Goal: Information Seeking & Learning: Learn about a topic

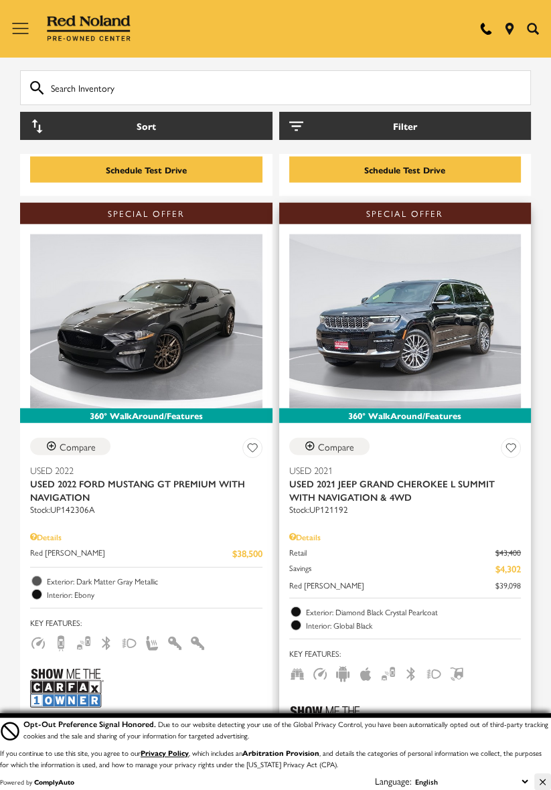
scroll to position [2395, 0]
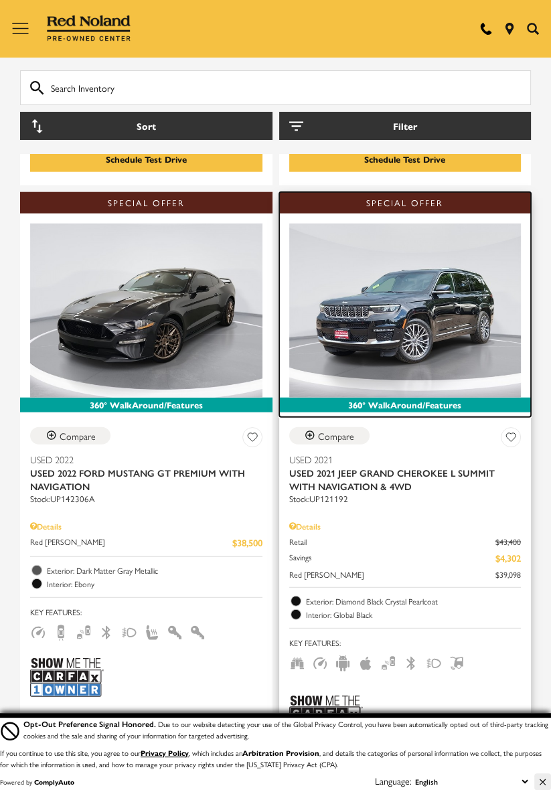
click at [455, 227] on img at bounding box center [405, 310] width 232 height 174
click at [440, 234] on img at bounding box center [405, 310] width 232 height 174
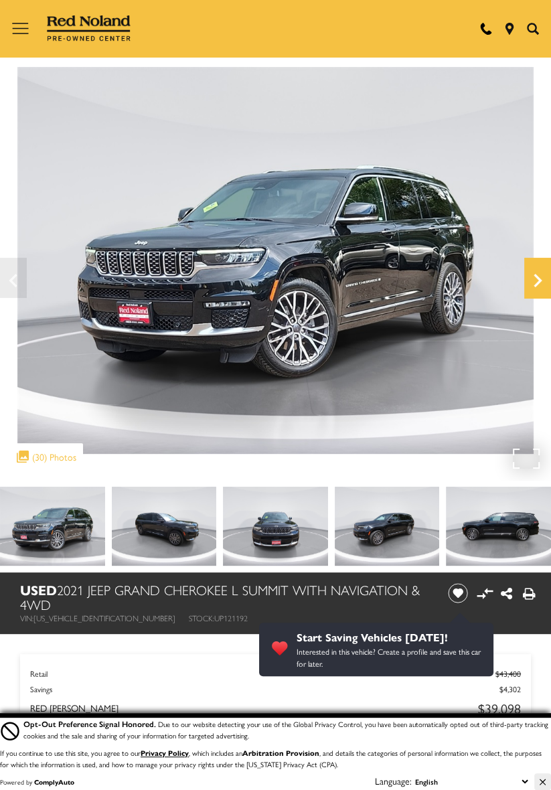
click at [532, 278] on icon "Next" at bounding box center [537, 280] width 27 height 32
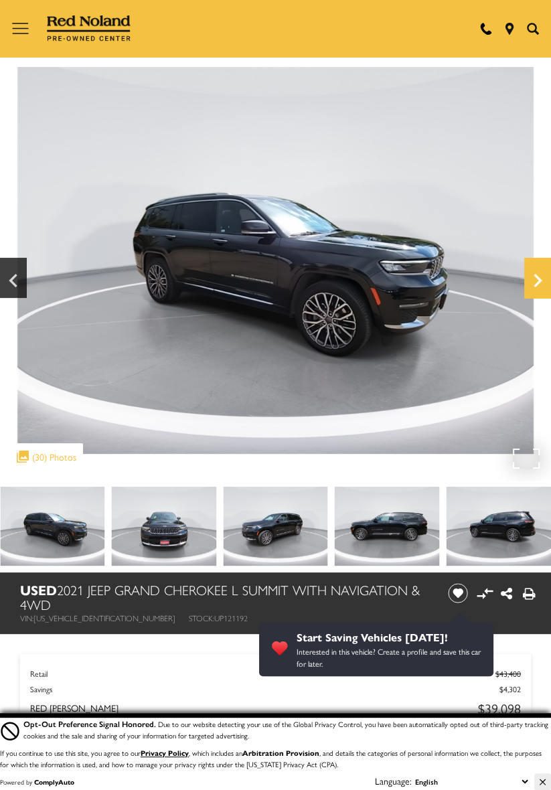
click at [529, 273] on icon "Next" at bounding box center [537, 280] width 27 height 32
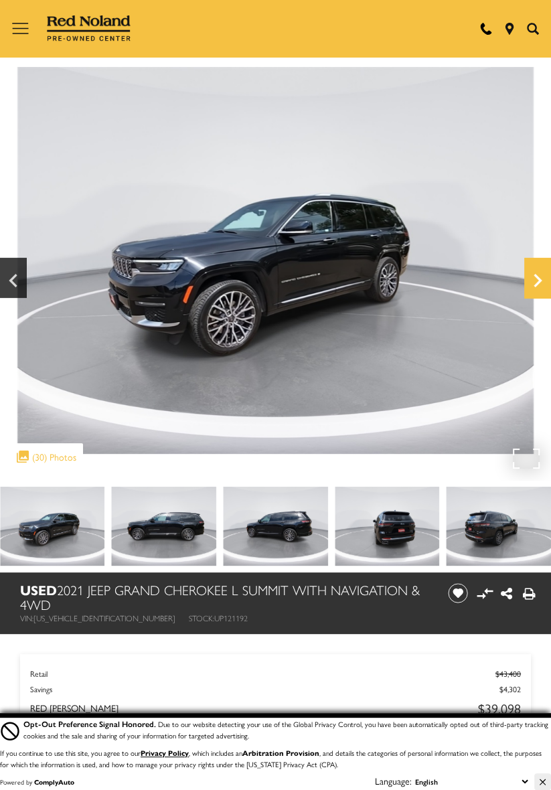
click at [534, 275] on icon "Next" at bounding box center [537, 280] width 8 height 13
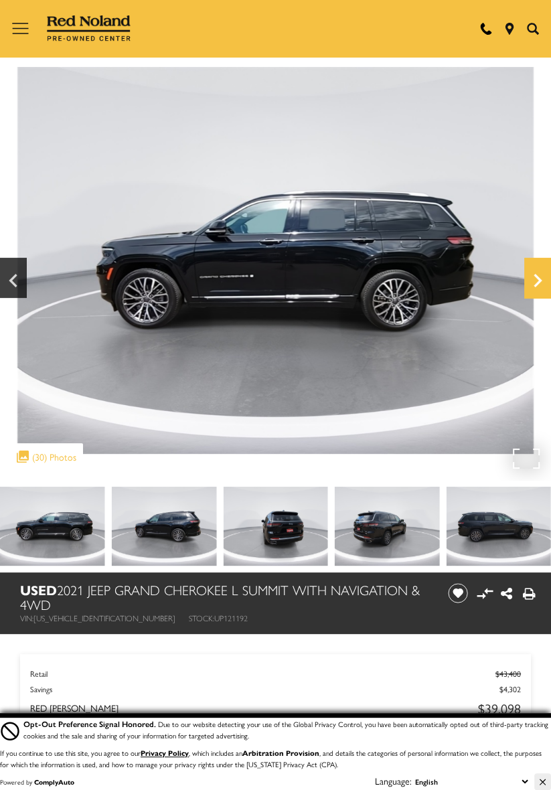
click at [534, 273] on icon "Next" at bounding box center [537, 280] width 27 height 32
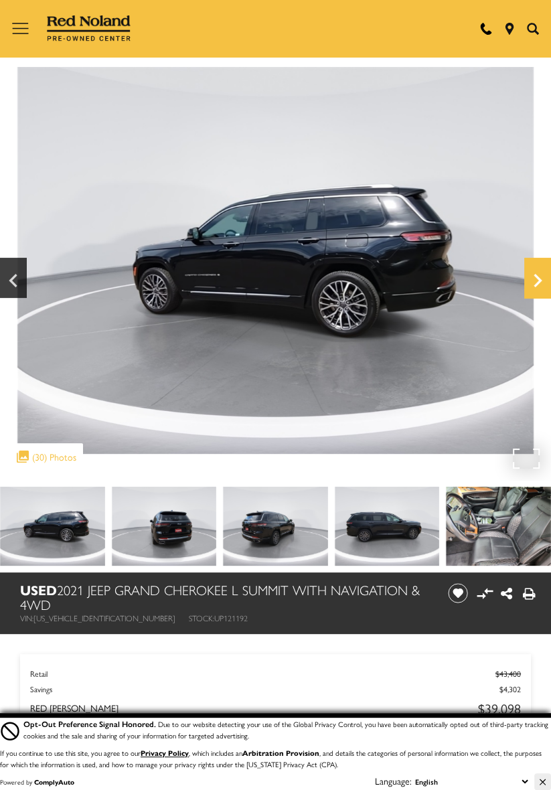
click at [541, 273] on icon "Next" at bounding box center [537, 280] width 27 height 32
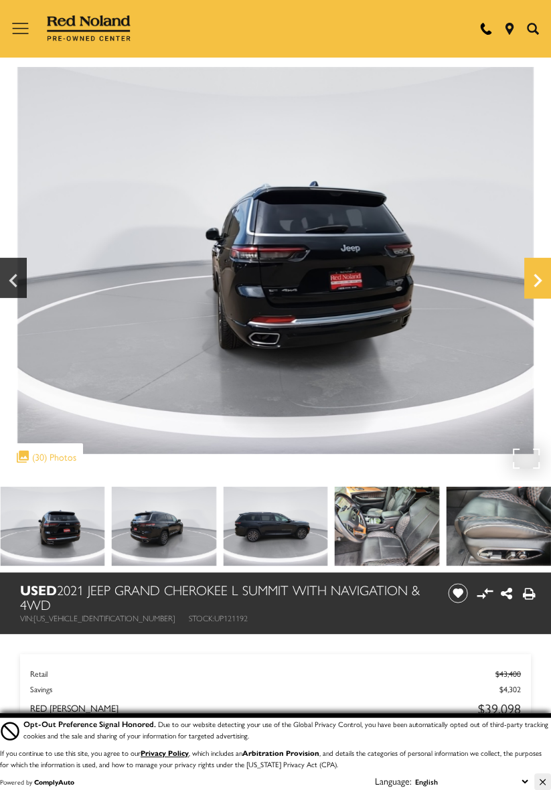
click at [537, 273] on icon "Next" at bounding box center [537, 280] width 27 height 32
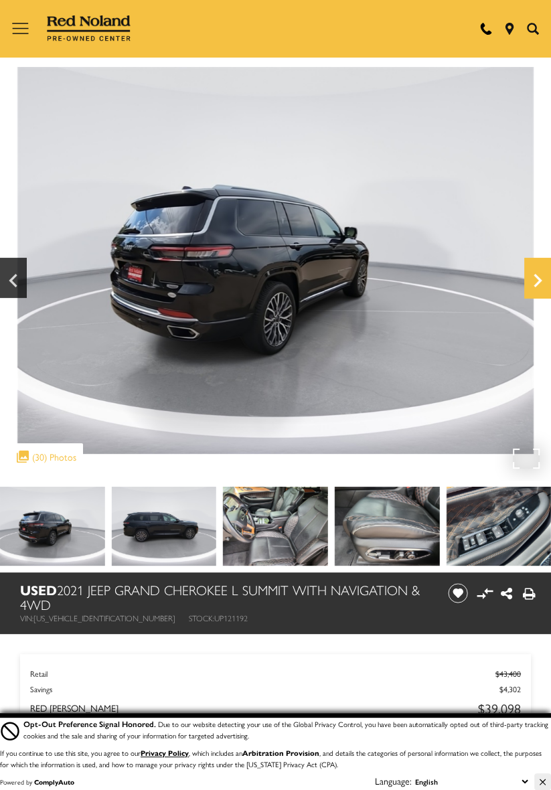
click at [536, 273] on icon "Next" at bounding box center [537, 280] width 27 height 32
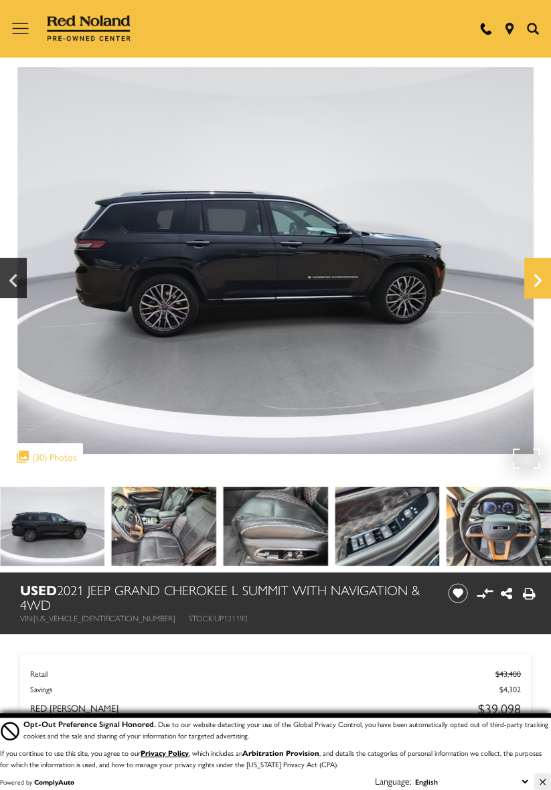
click at [544, 272] on icon "Next" at bounding box center [537, 280] width 27 height 32
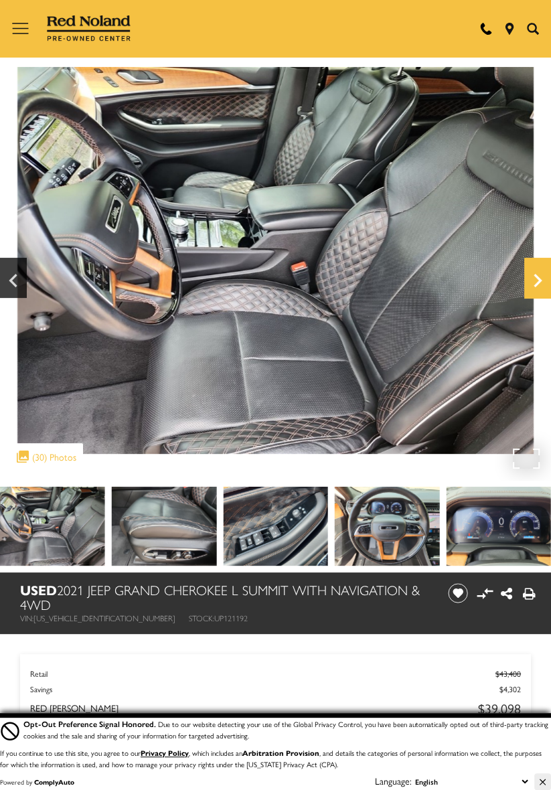
click at [535, 271] on icon "Next" at bounding box center [537, 280] width 27 height 32
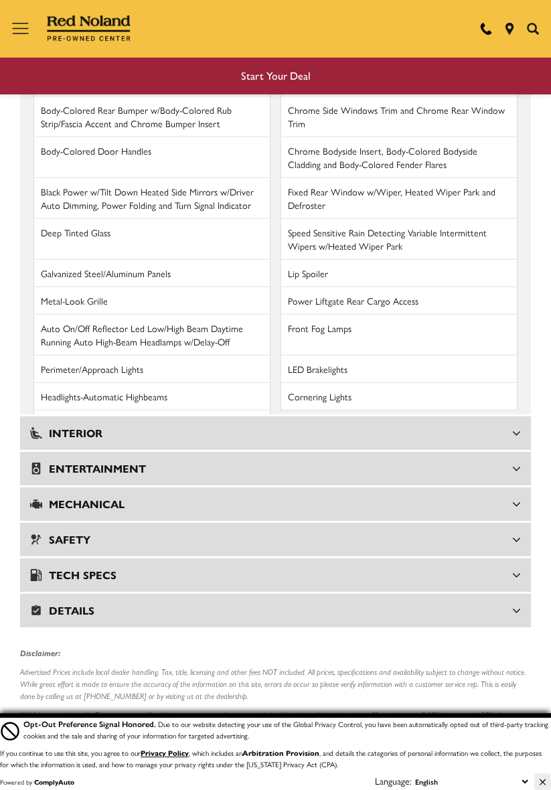
scroll to position [2794, 0]
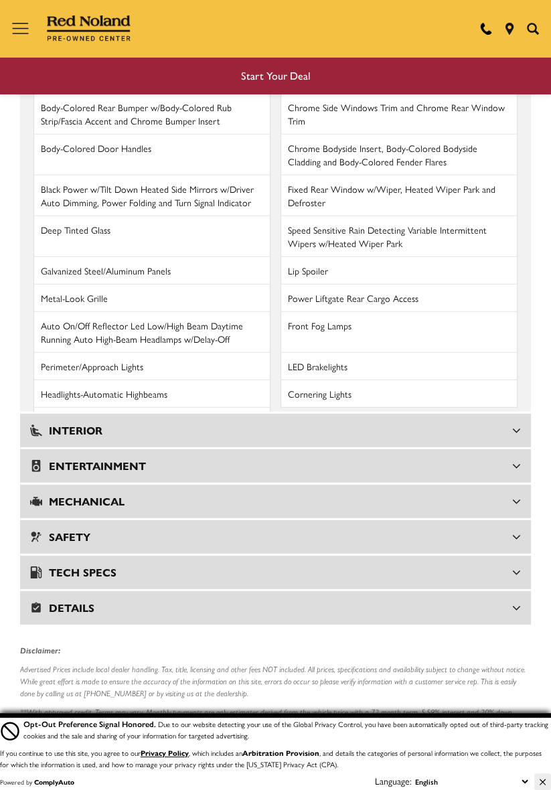
click at [410, 424] on h3 "Interior" at bounding box center [271, 430] width 482 height 13
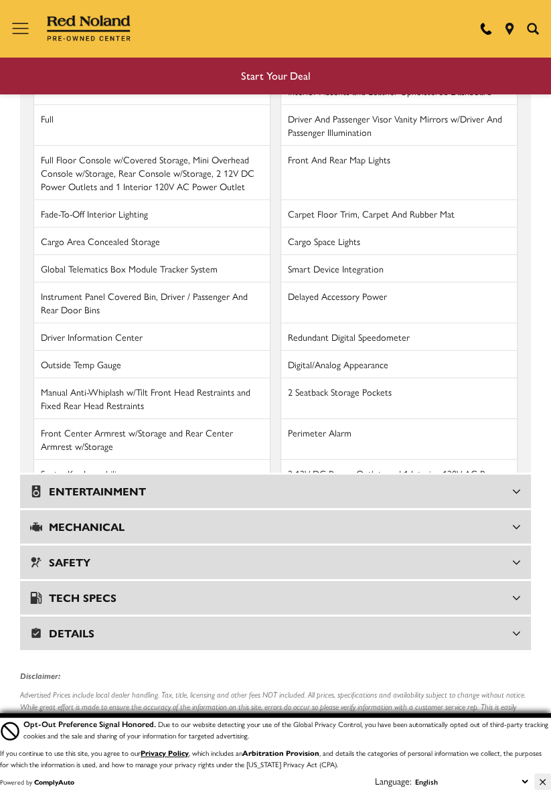
scroll to position [3052, 0]
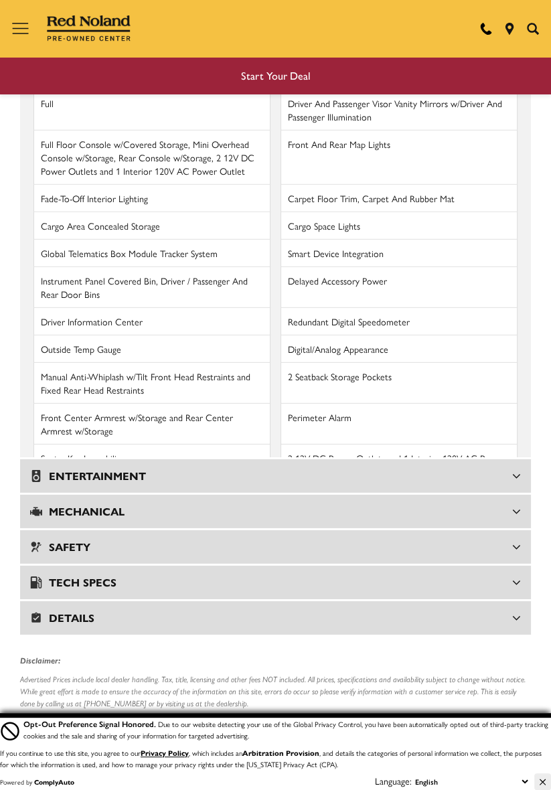
click at [281, 505] on h3 "Mechanical" at bounding box center [271, 511] width 482 height 13
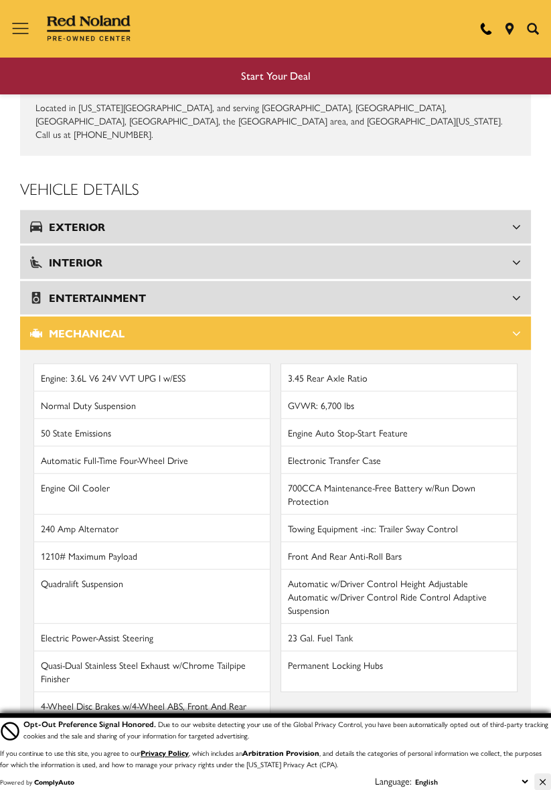
scroll to position [2526, 0]
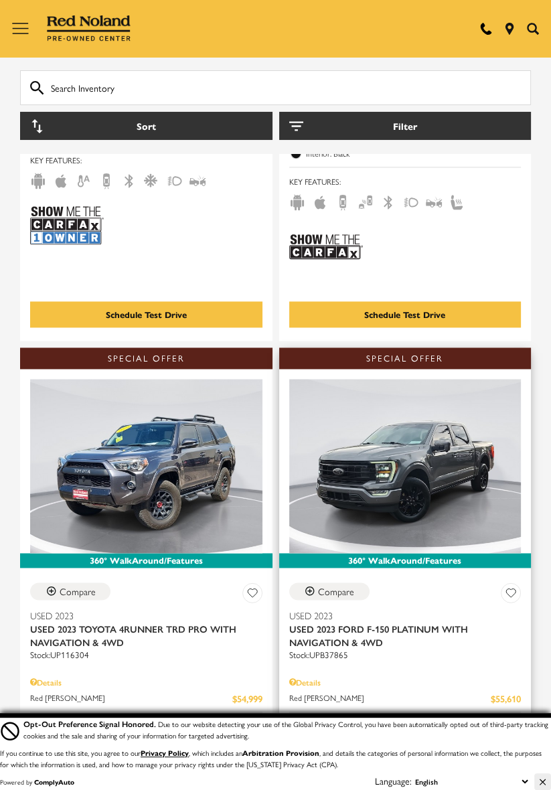
scroll to position [5159, 0]
